Goal: Task Accomplishment & Management: Complete application form

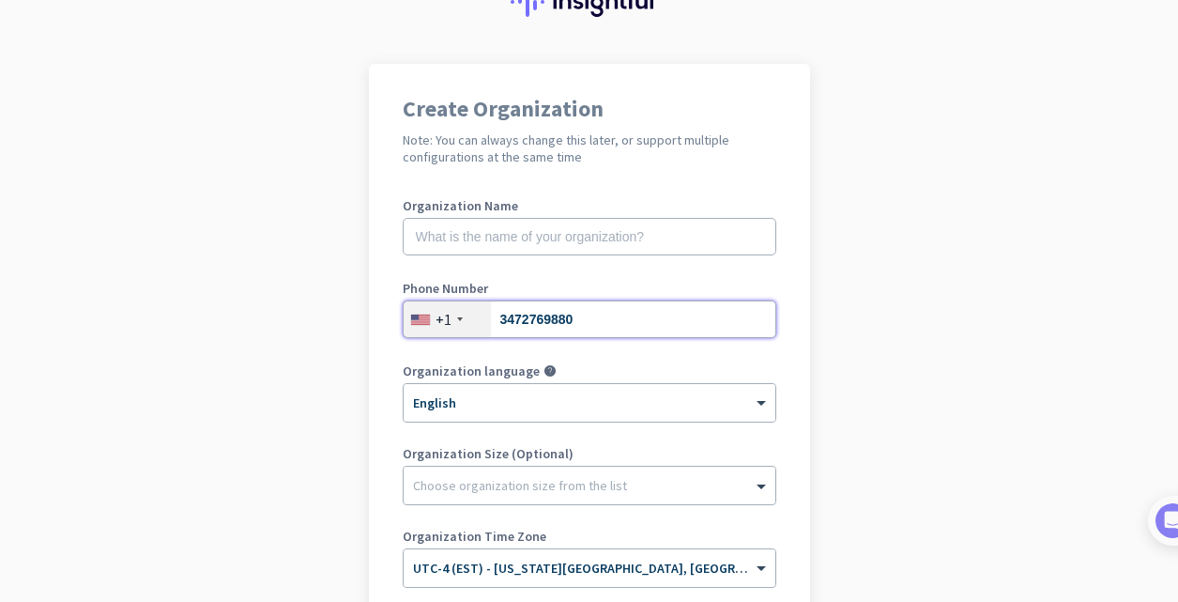
scroll to position [204, 0]
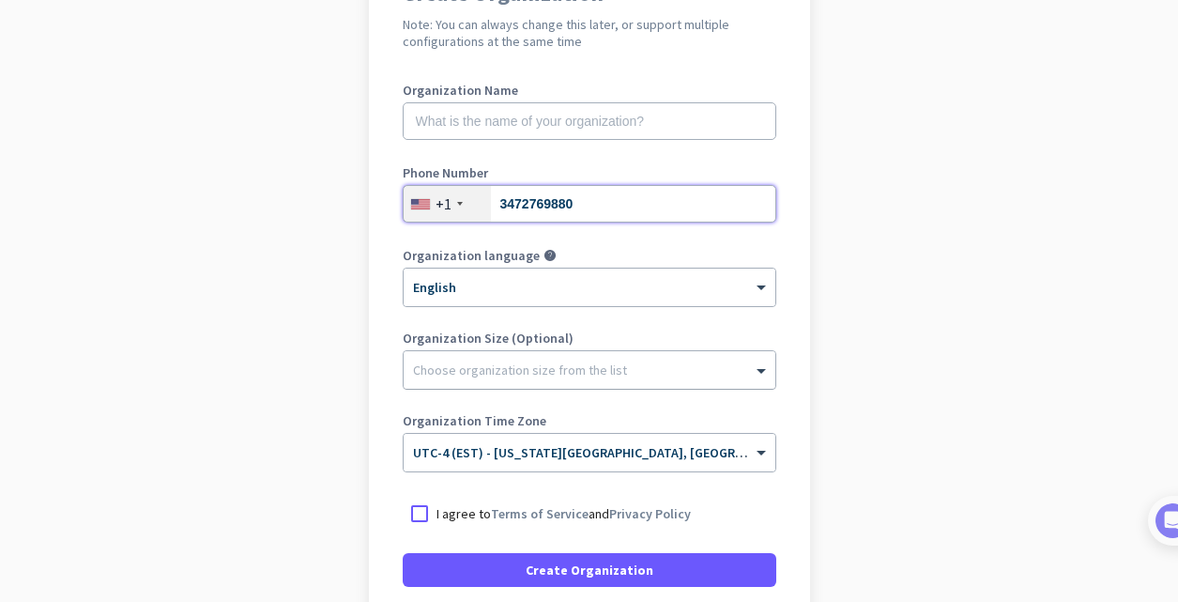
type input "3472769880"
click at [582, 371] on div at bounding box center [590, 365] width 372 height 19
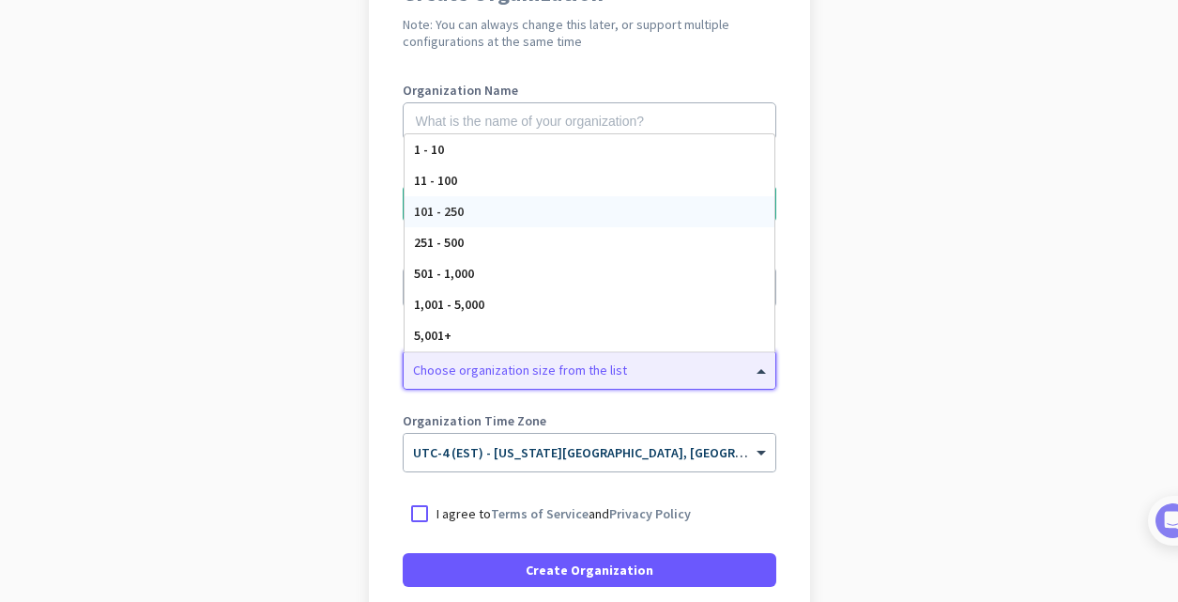
click at [880, 206] on app-onboarding-organization "Create Organization Note: You can always change this later, or support multiple…" at bounding box center [589, 354] width 1178 height 813
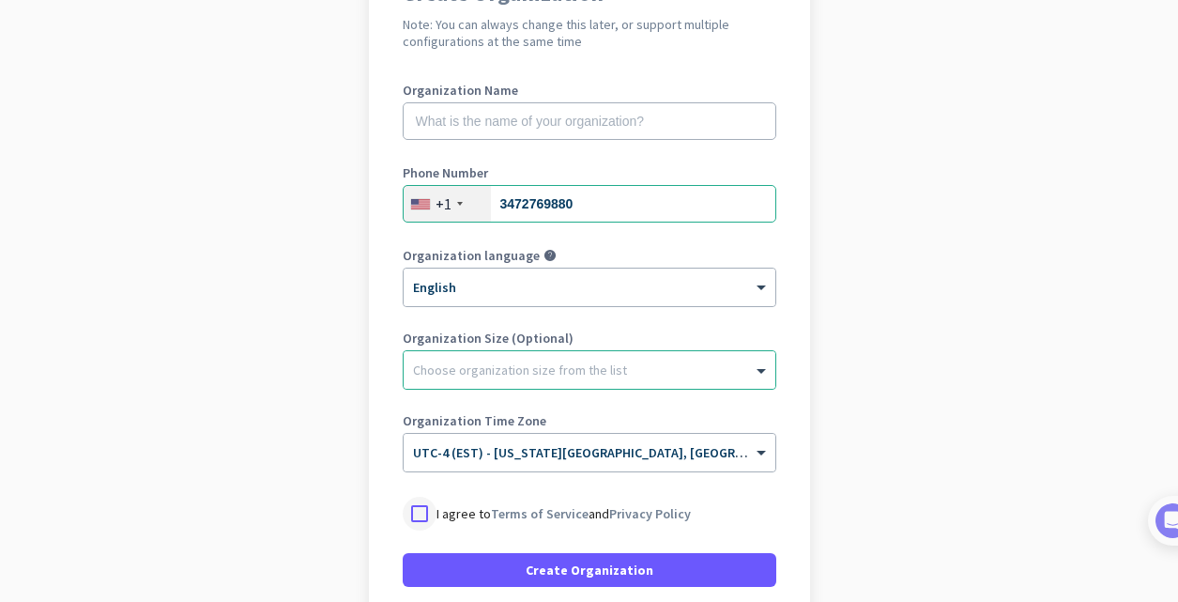
click at [419, 513] on div at bounding box center [420, 514] width 34 height 34
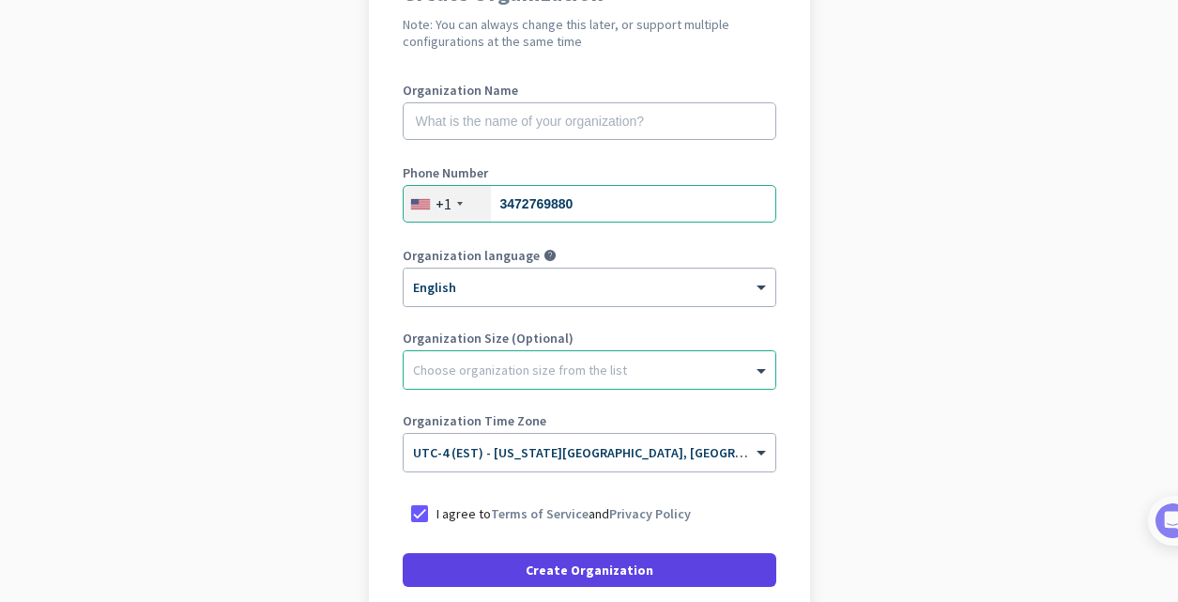
click at [537, 578] on span "Create Organization" at bounding box center [590, 570] width 128 height 19
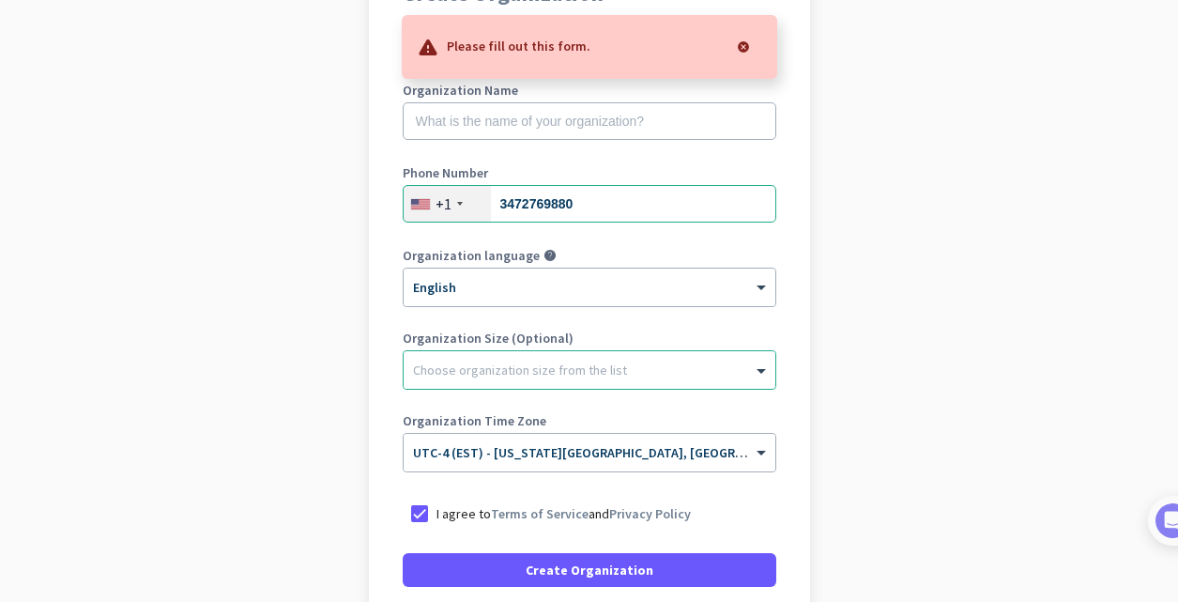
click at [807, 146] on div "Create Organization Note: You can always change this later, or support multiple…" at bounding box center [589, 307] width 441 height 719
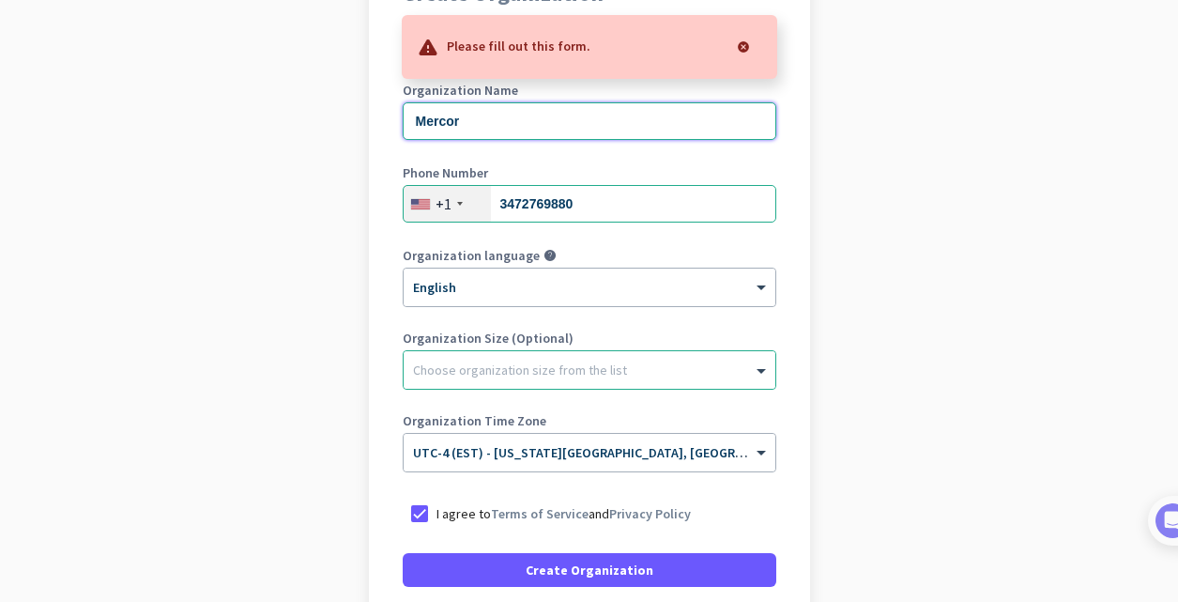
type input "Mercor"
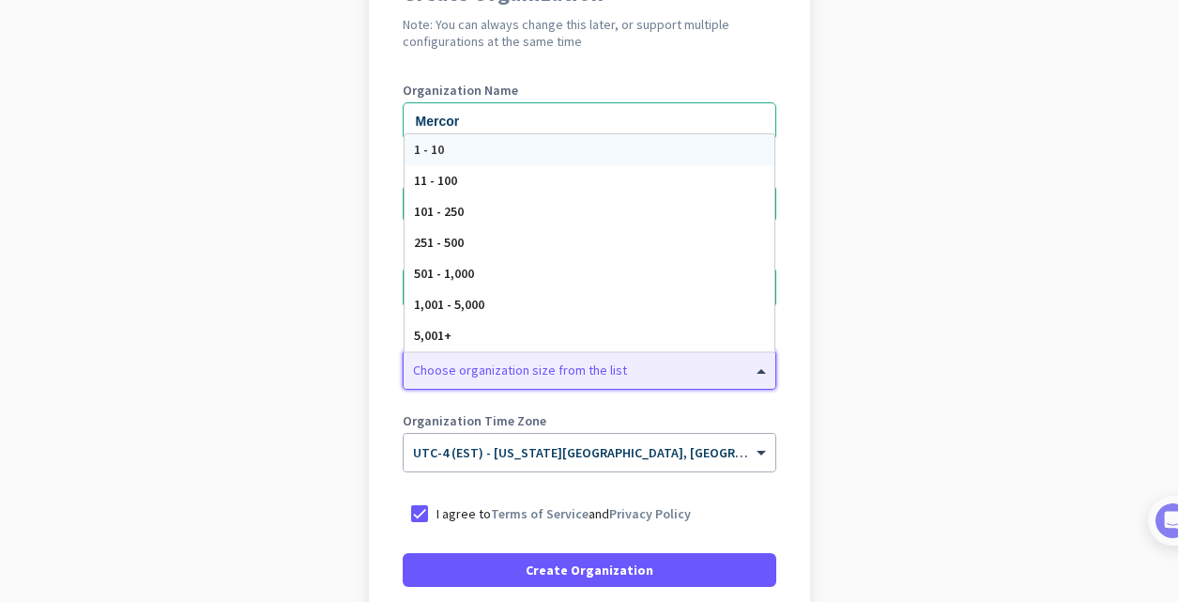
click at [558, 364] on div at bounding box center [590, 365] width 372 height 19
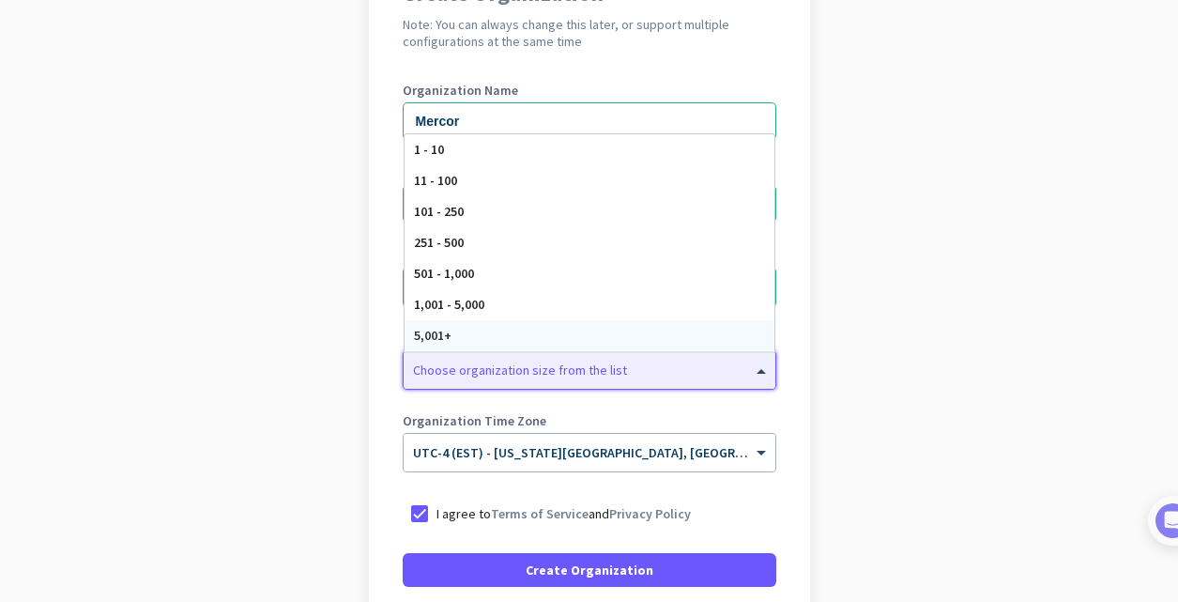
click at [550, 340] on div "5,001+" at bounding box center [590, 335] width 370 height 31
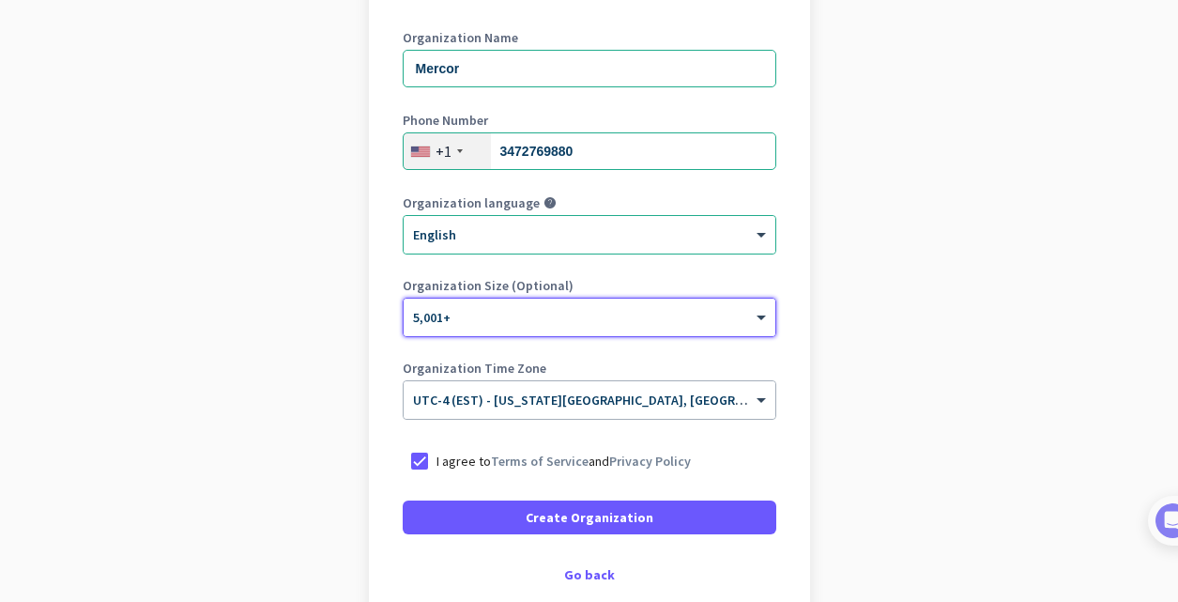
scroll to position [275, 0]
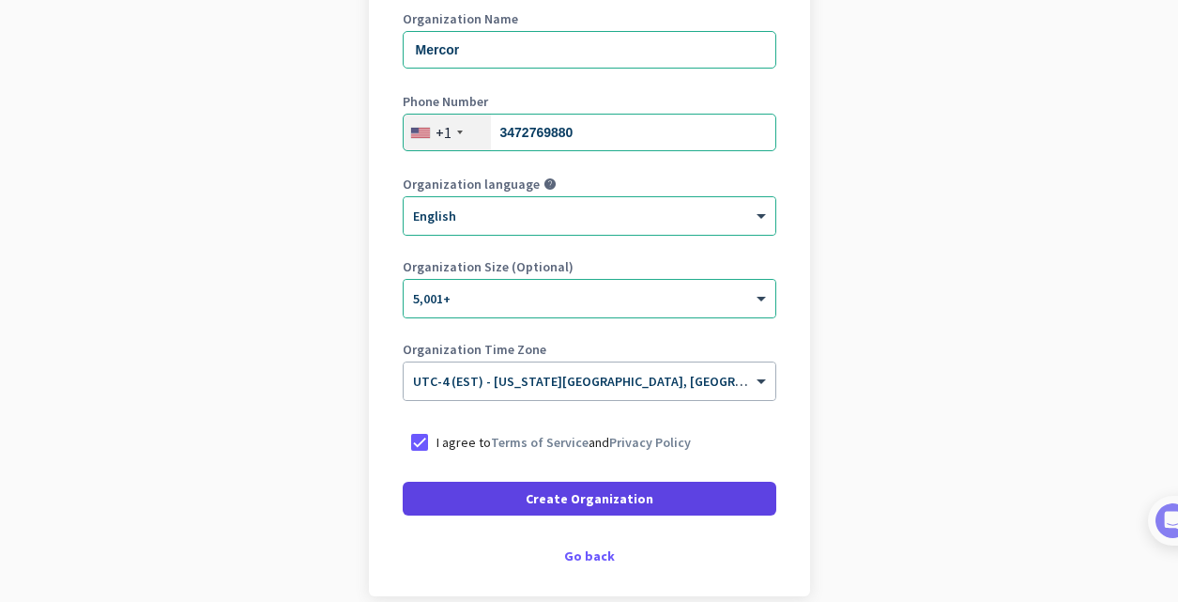
click at [623, 503] on span "Create Organization" at bounding box center [590, 498] width 128 height 19
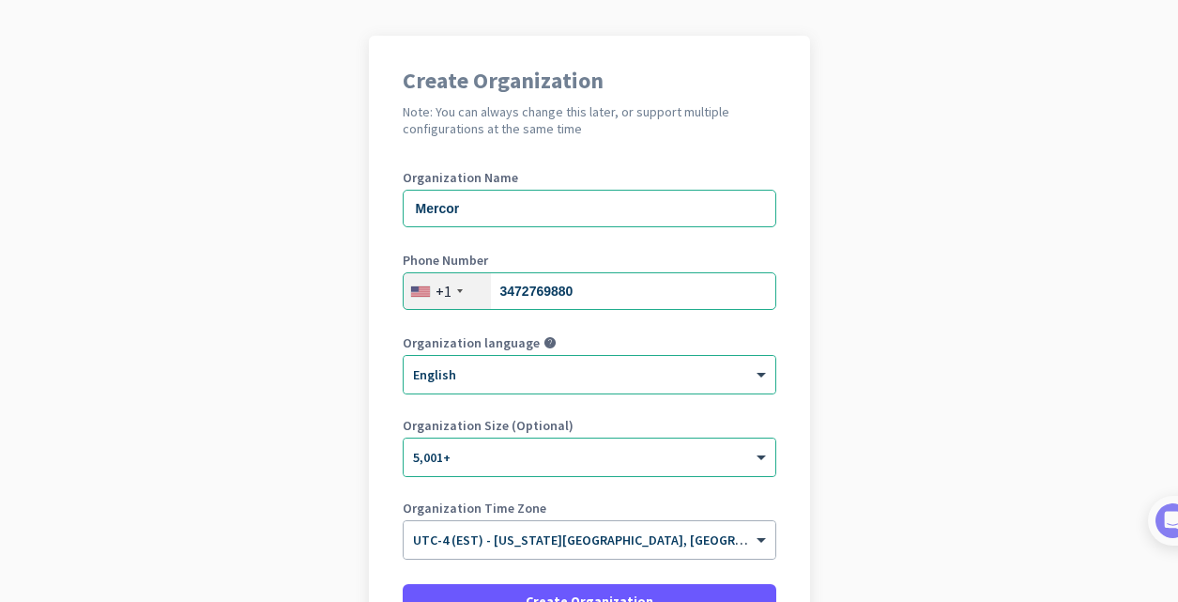
scroll to position [106, 0]
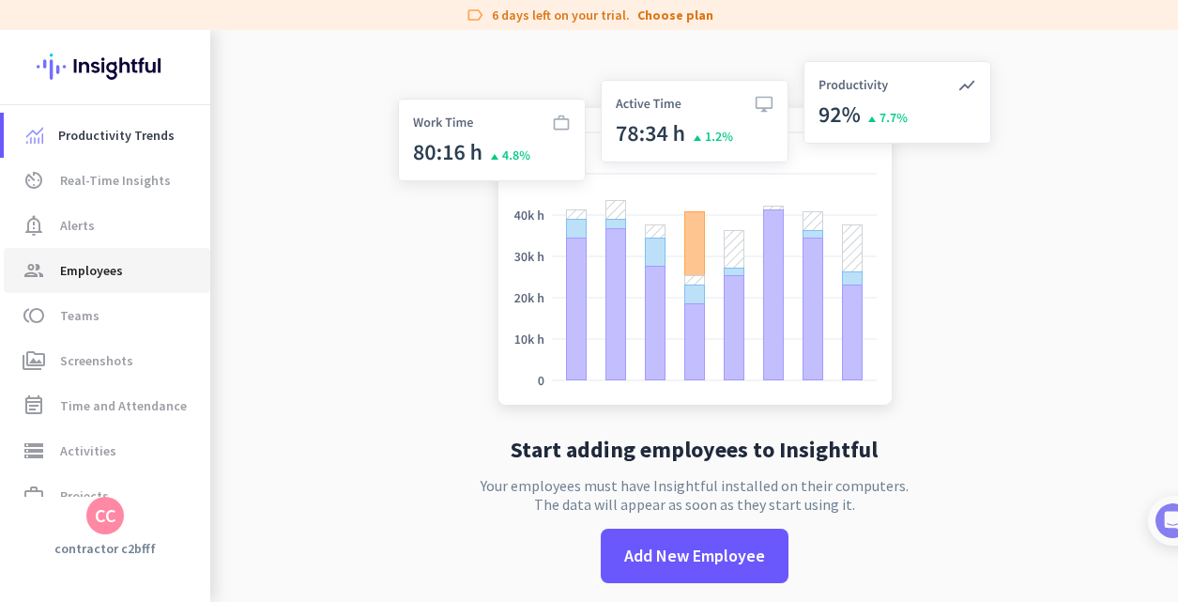
click at [101, 270] on span "Employees" at bounding box center [91, 270] width 63 height 23
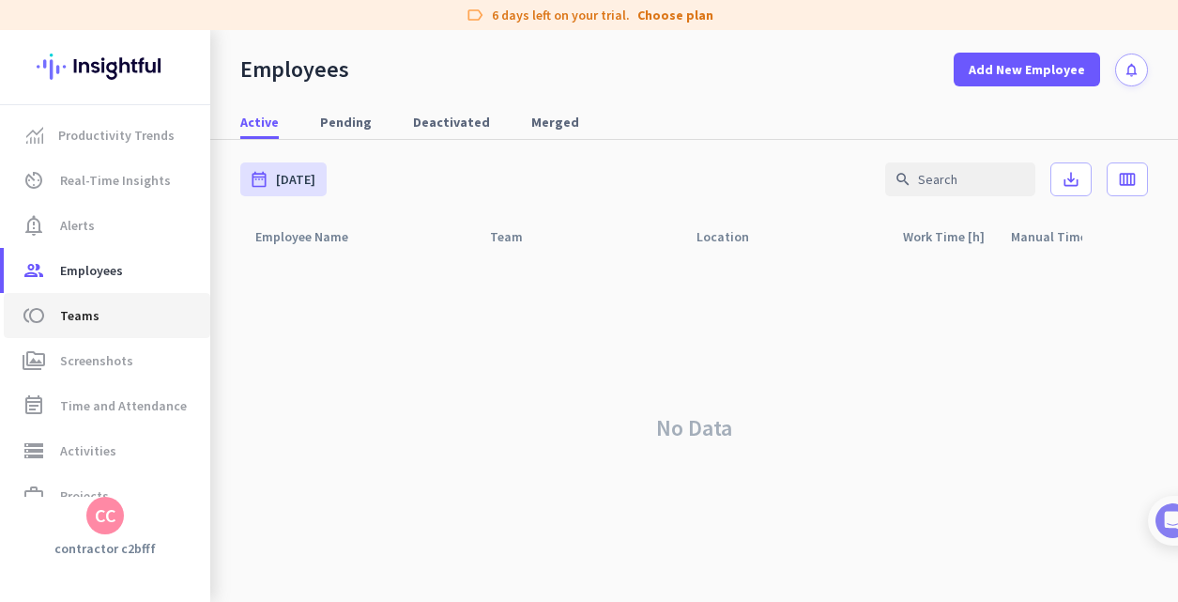
click at [87, 312] on span "Teams" at bounding box center [79, 315] width 39 height 23
